Goal: Task Accomplishment & Management: Use online tool/utility

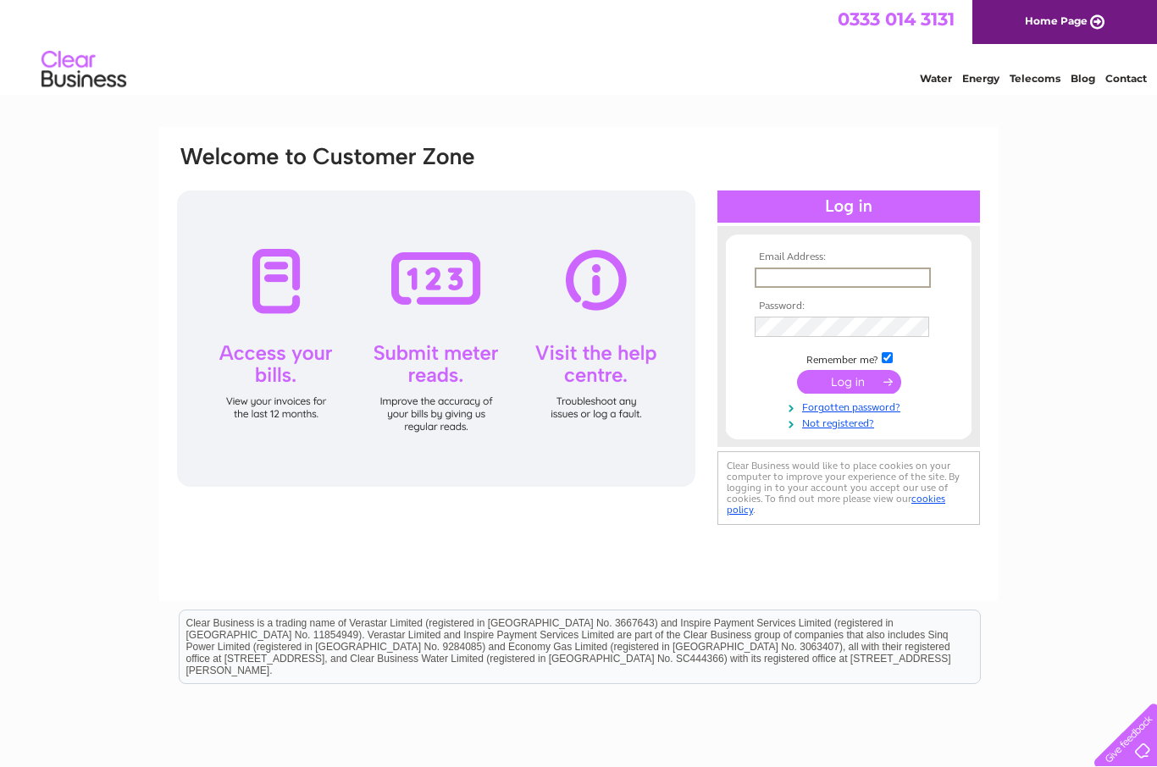
type input "holywellchippy@gmail.com"
click at [849, 383] on input "submit" at bounding box center [849, 382] width 104 height 24
click at [860, 380] on input "submit" at bounding box center [849, 380] width 104 height 24
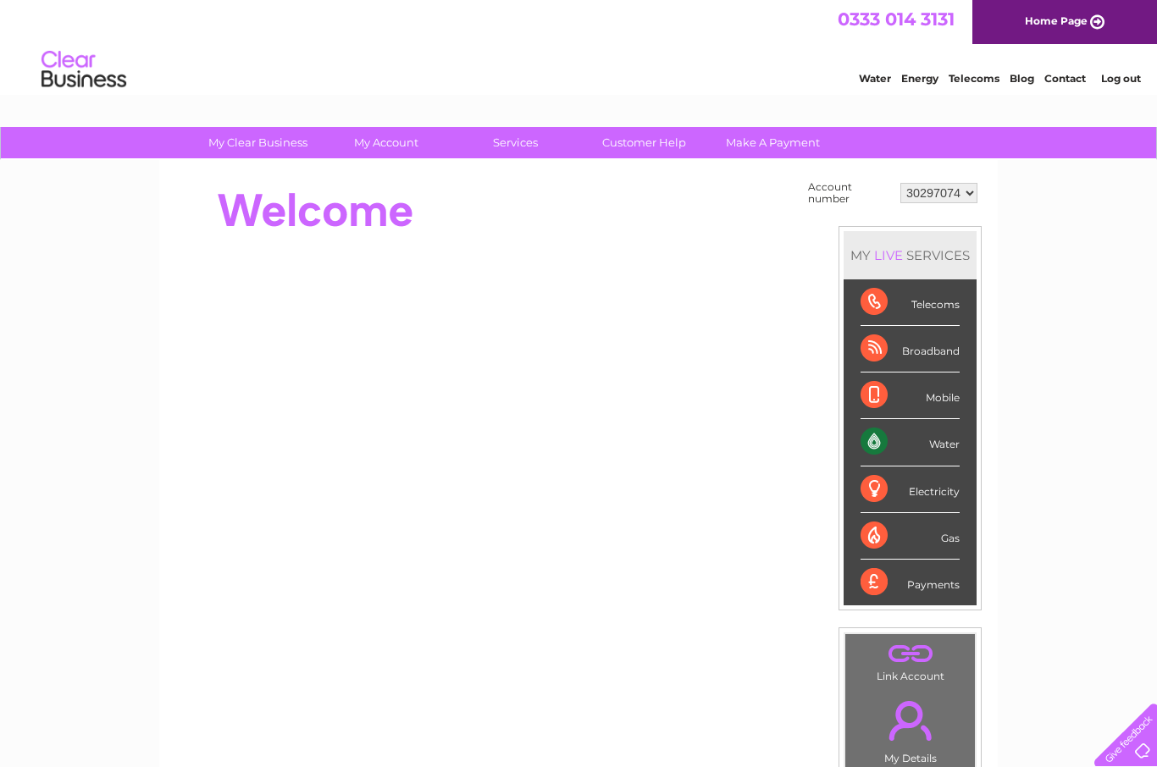
click at [922, 446] on div "Water" at bounding box center [909, 442] width 99 height 47
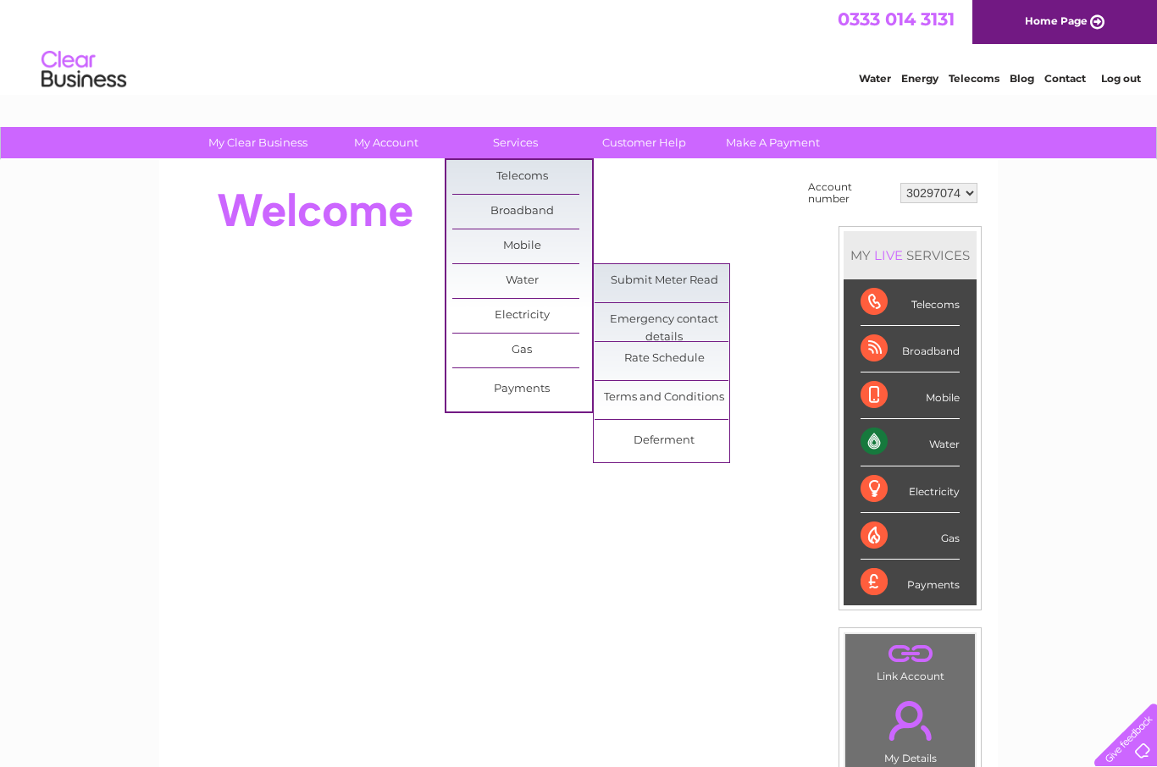
click at [672, 286] on link "Submit Meter Read" at bounding box center [664, 281] width 140 height 34
click at [671, 275] on link "Submit Meter Read" at bounding box center [664, 281] width 140 height 34
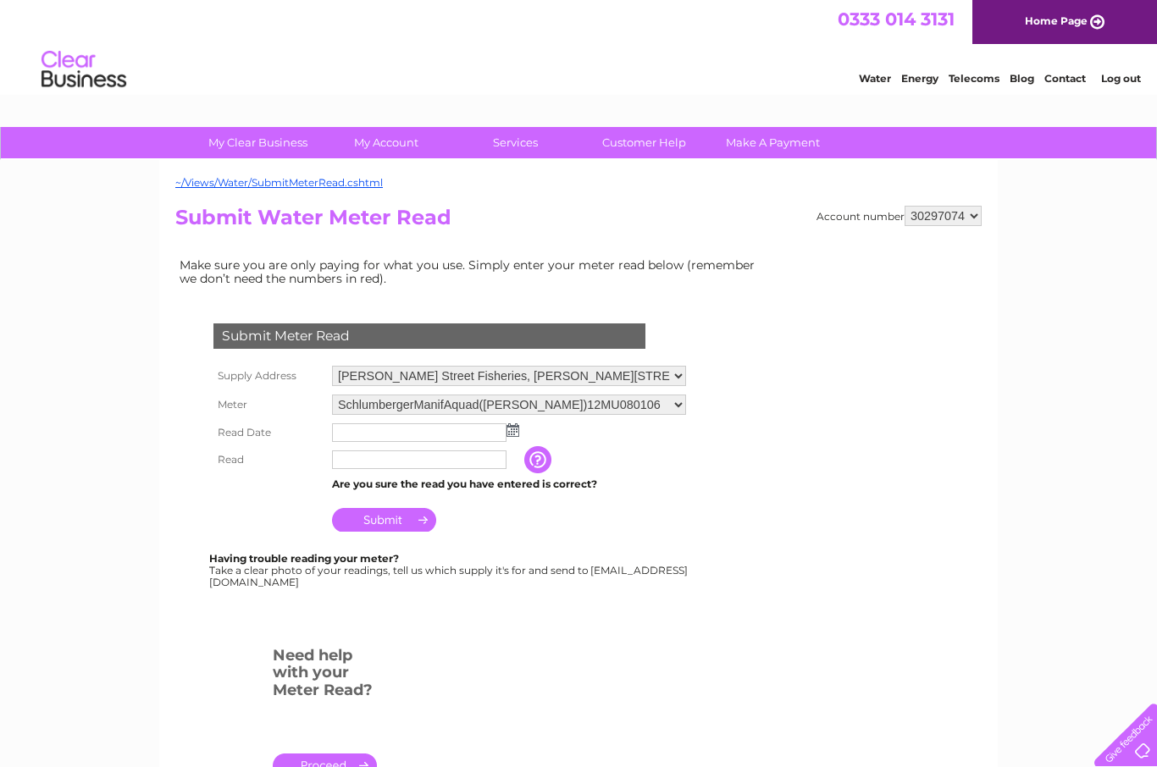
click at [514, 437] on img at bounding box center [512, 430] width 13 height 14
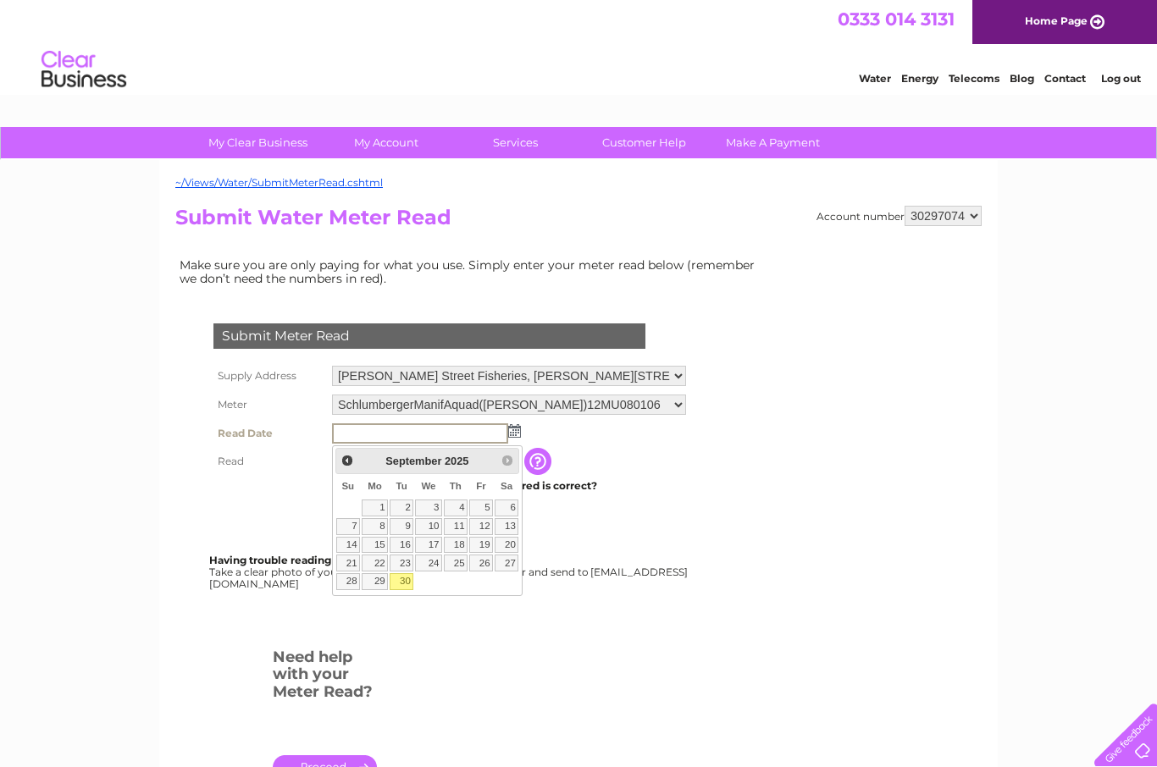
click at [407, 585] on link "30" at bounding box center [402, 581] width 24 height 17
type input "[DATE]"
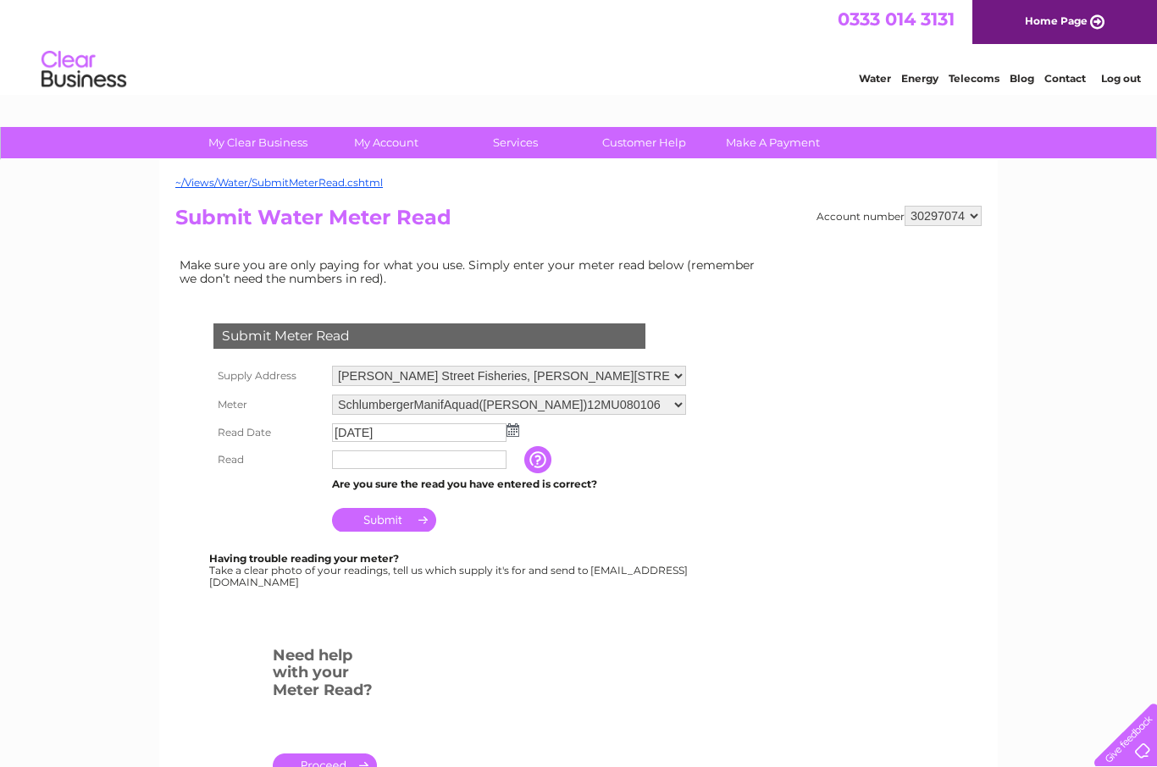
click at [424, 469] on input "text" at bounding box center [419, 460] width 174 height 19
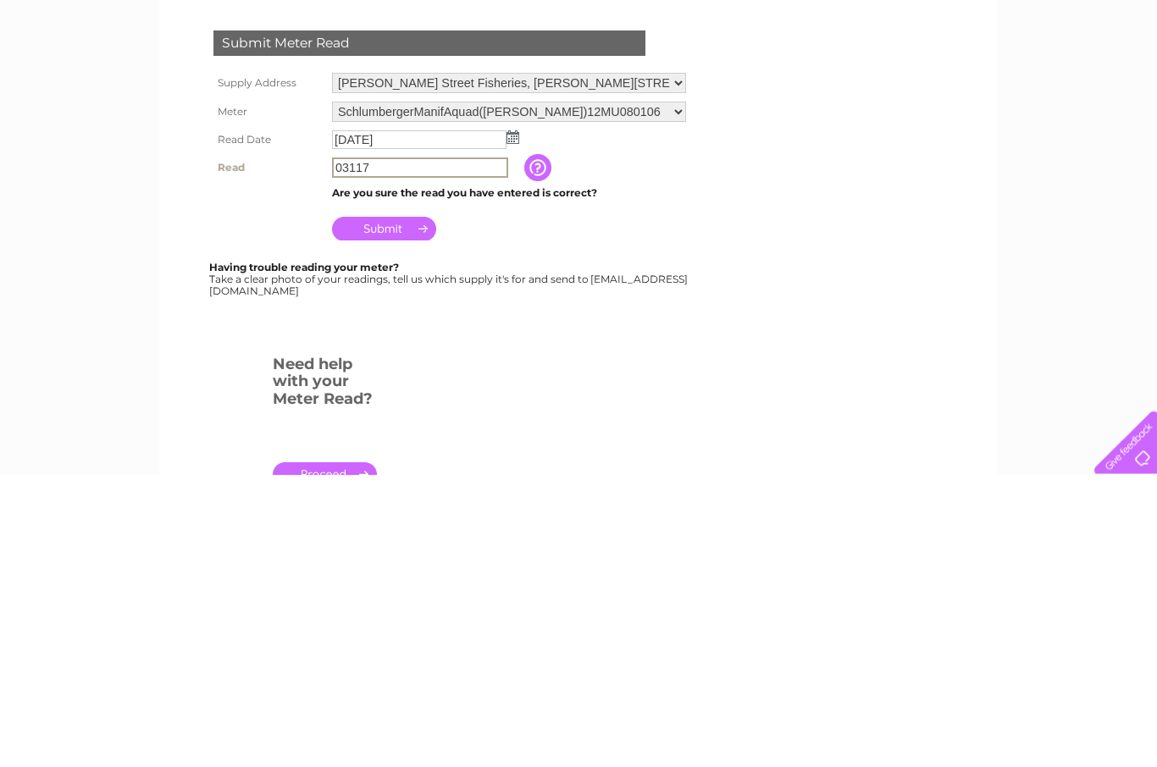
type input "03117"
click at [412, 510] on input "Submit" at bounding box center [384, 522] width 104 height 24
